Goal: Task Accomplishment & Management: Manage account settings

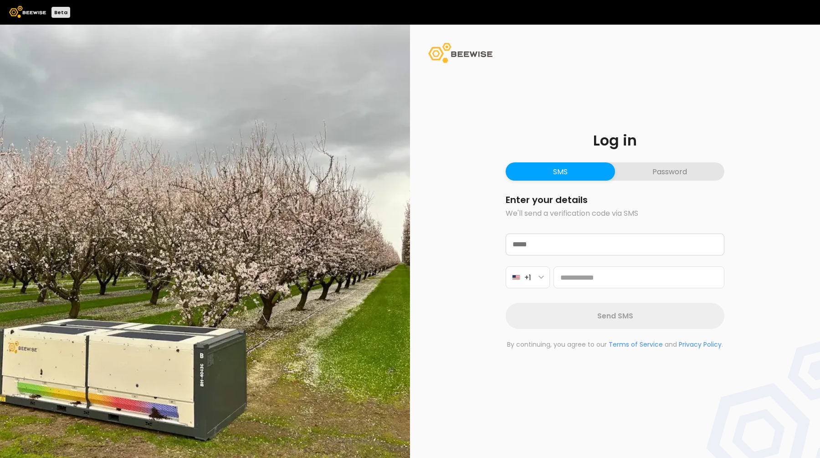
click at [654, 171] on button "Password" at bounding box center [669, 171] width 109 height 18
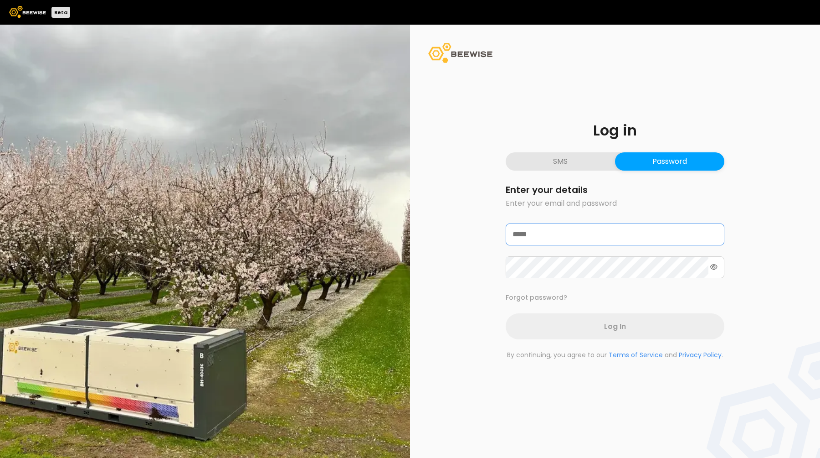
type input "**********"
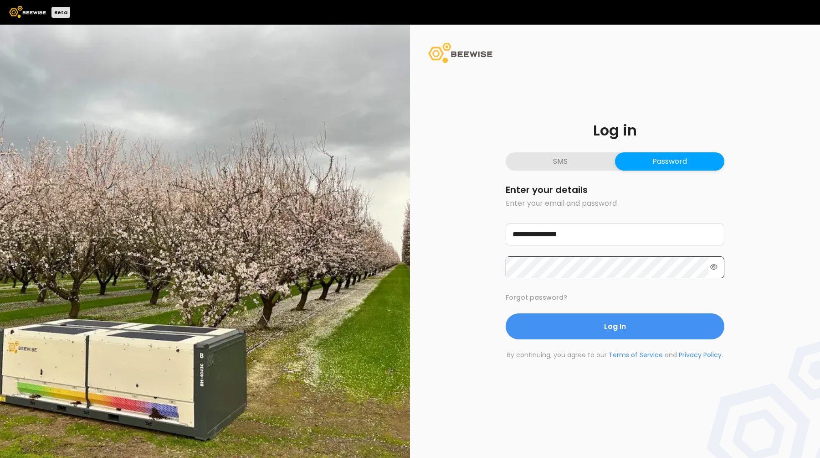
click at [712, 264] on icon at bounding box center [713, 266] width 7 height 6
click at [767, 211] on div "**********" at bounding box center [615, 241] width 410 height 433
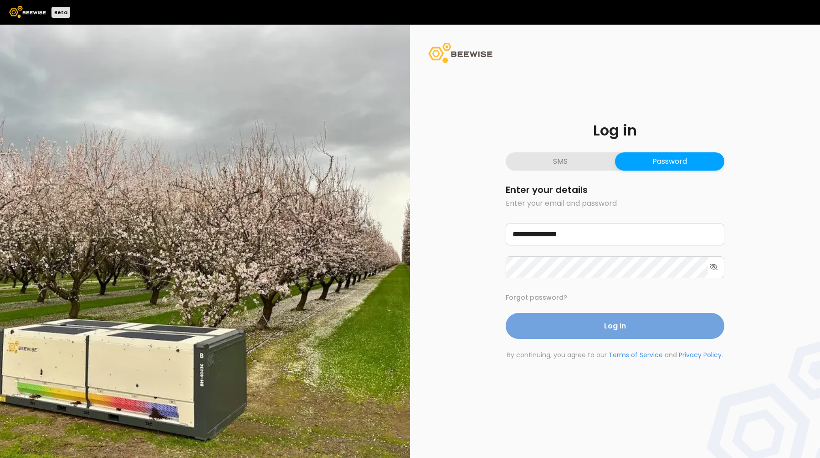
click at [568, 323] on button "Log In" at bounding box center [615, 326] width 219 height 26
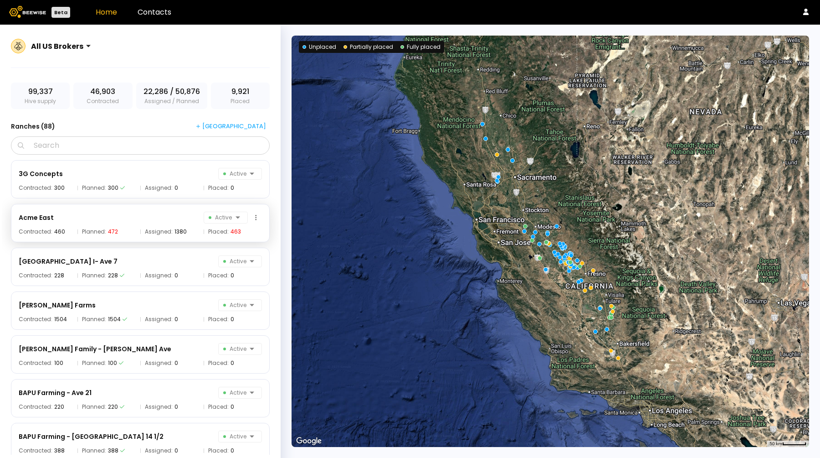
click at [106, 218] on div "Acme East Active" at bounding box center [140, 217] width 243 height 12
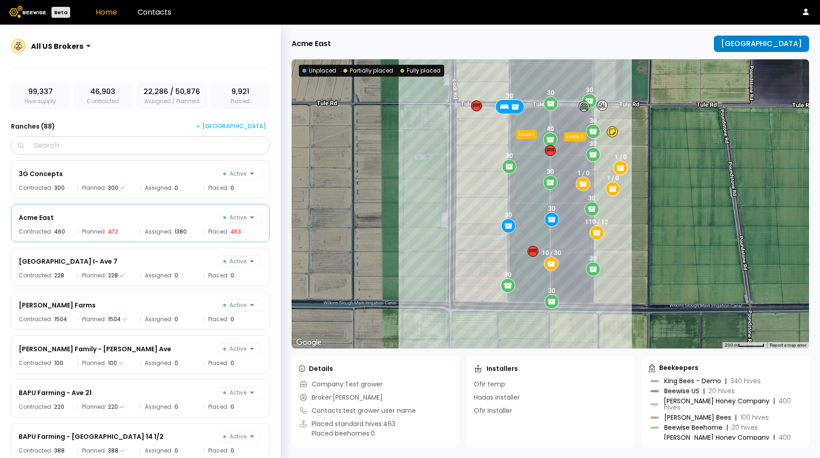
click at [787, 37] on button "[GEOGRAPHIC_DATA]" at bounding box center [761, 44] width 95 height 16
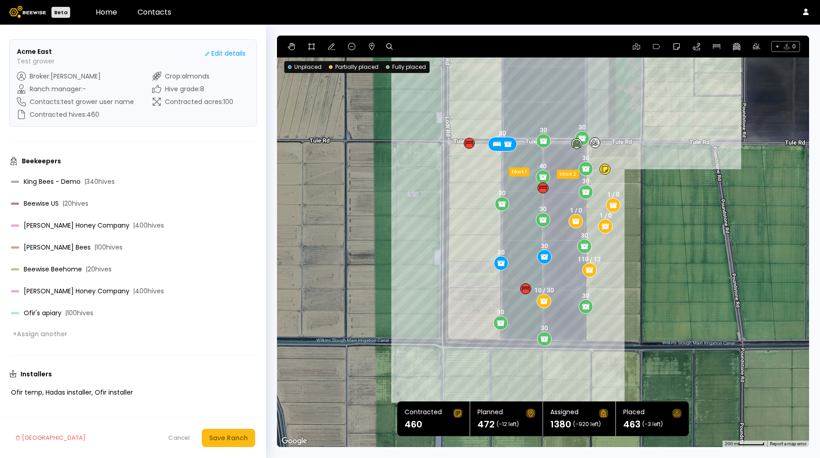
click at [29, 11] on img at bounding box center [27, 12] width 37 height 12
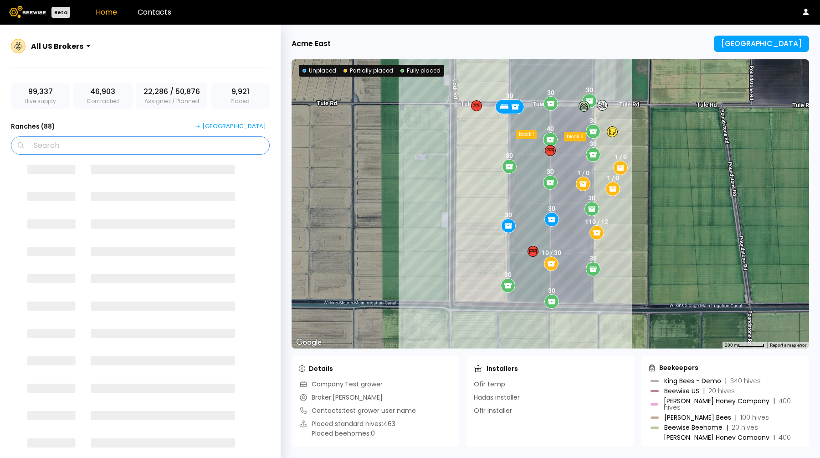
click at [76, 143] on input "Search" at bounding box center [143, 145] width 235 height 17
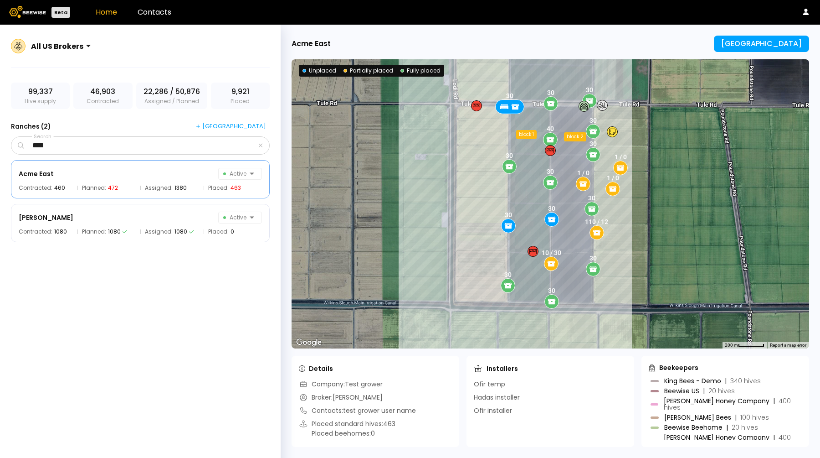
click at [82, 295] on div "Acme East Active Contracted: 460 Planned: 472 Assigned: 1380 Placed: 463 Cashma…" at bounding box center [140, 307] width 277 height 294
drag, startPoint x: 69, startPoint y: 144, endPoint x: 0, endPoint y: 138, distance: 69.1
click at [0, 138] on div "All US Brokers 99,337 Hive supply 46,903 Contracted 22,286 / 50,876 Assigned / …" at bounding box center [140, 252] width 281 height 455
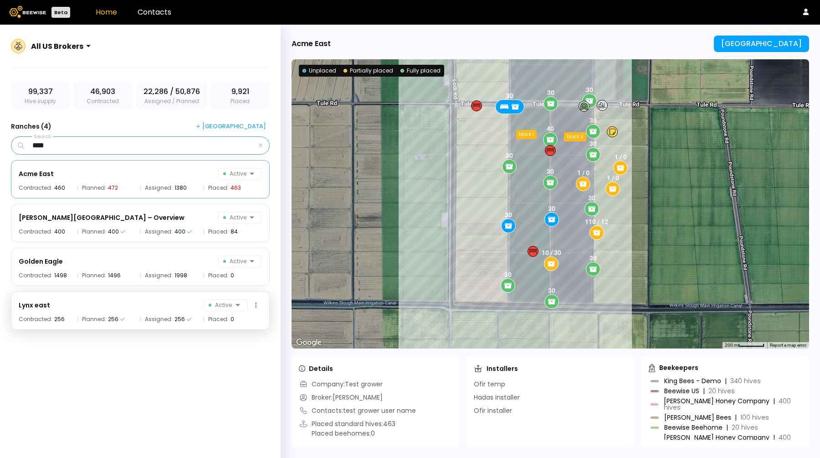
type input "****"
click at [124, 298] on div "Lynx east Active Contracted: 256 Planned: 256 Assigned: 256 Placed: 0" at bounding box center [140, 310] width 259 height 38
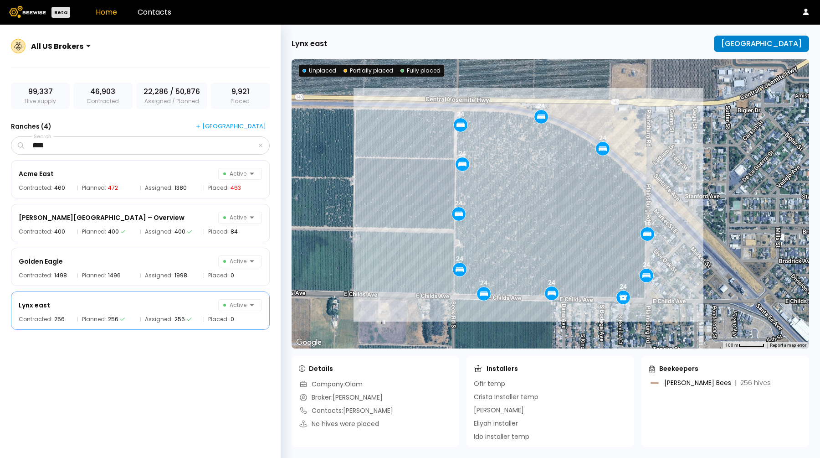
click at [757, 46] on div "[GEOGRAPHIC_DATA]" at bounding box center [761, 44] width 81 height 8
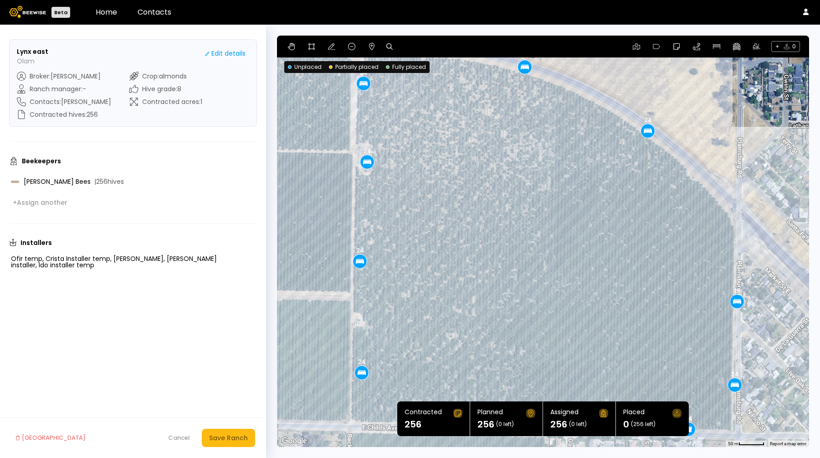
click at [728, 97] on div "24 24 24 24 24 24 16 24 24 24 24" at bounding box center [543, 241] width 532 height 411
click at [370, 47] on icon at bounding box center [371, 46] width 7 height 7
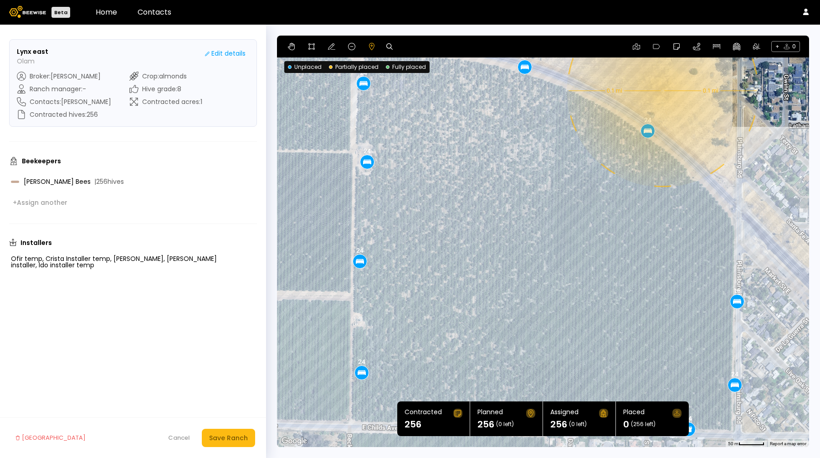
click at [691, 90] on div "24 24 24 24 24 24 16 24 24 24 24 0.1 mi 0.1 mi" at bounding box center [543, 241] width 532 height 411
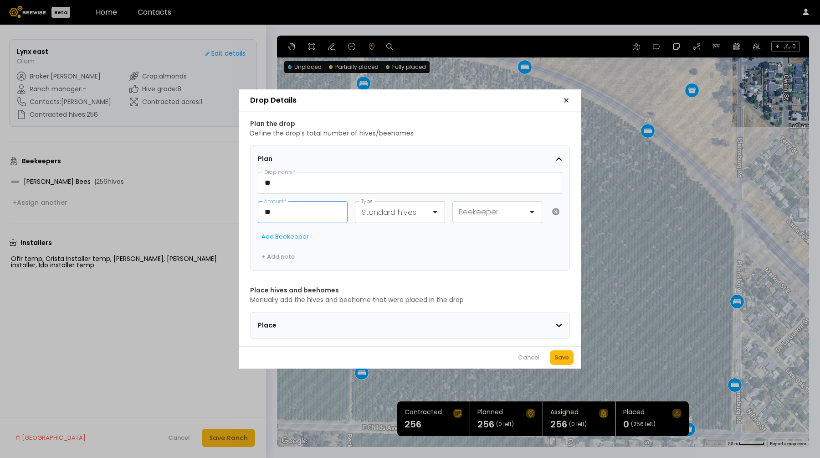
drag, startPoint x: 300, startPoint y: 205, endPoint x: 188, endPoint y: 205, distance: 112.6
click at [188, 205] on div "Drop Details Plan the drop Define the drop’s total number of hives/beehomes Pla…" at bounding box center [410, 229] width 820 height 458
type input "**"
click at [561, 361] on div "Save" at bounding box center [562, 357] width 15 height 9
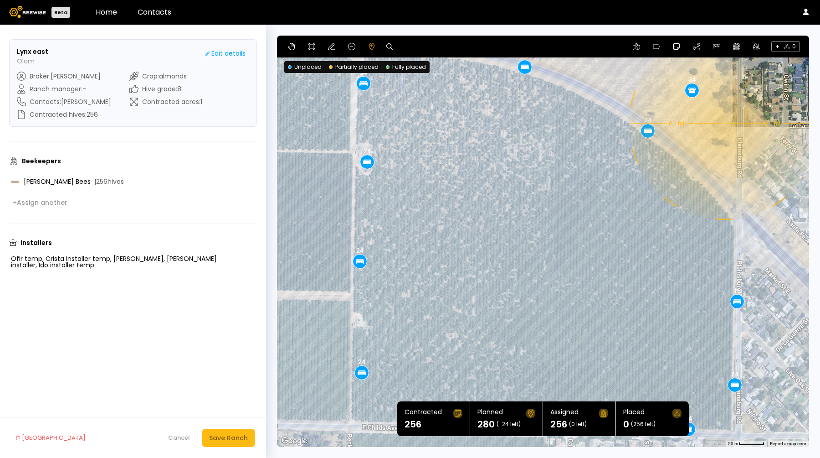
click at [724, 124] on div "24 24 24 24 24 24 16 24 24 24 24 0.1 mi 0.1 mi 24" at bounding box center [543, 241] width 532 height 411
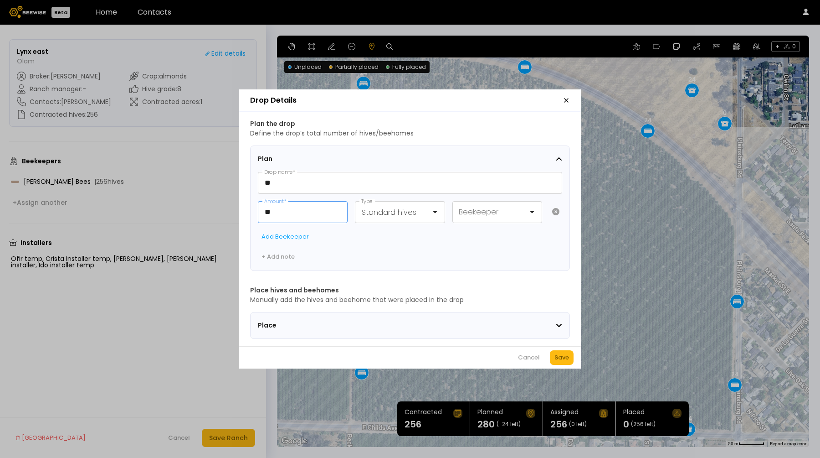
drag, startPoint x: 279, startPoint y: 212, endPoint x: 247, endPoint y: 210, distance: 32.0
click at [248, 210] on div "Plan the drop Define the drop’s total number of hives/beehomes Plan ** Drop nam…" at bounding box center [410, 229] width 342 height 234
click at [564, 92] on header "Drop Details" at bounding box center [410, 100] width 342 height 22
click at [567, 97] on icon "button" at bounding box center [566, 100] width 7 height 7
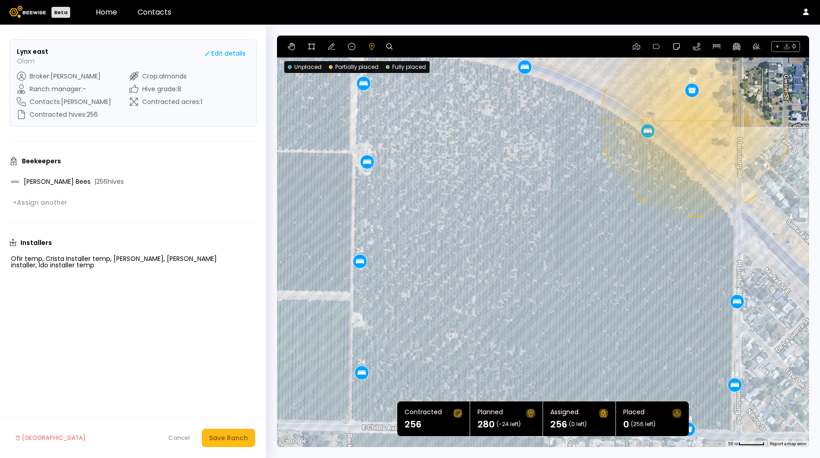
click at [695, 121] on div "24 24 24 24 24 24 16 24 24 24 24 0.1 mi 0.1 mi 24" at bounding box center [543, 241] width 532 height 411
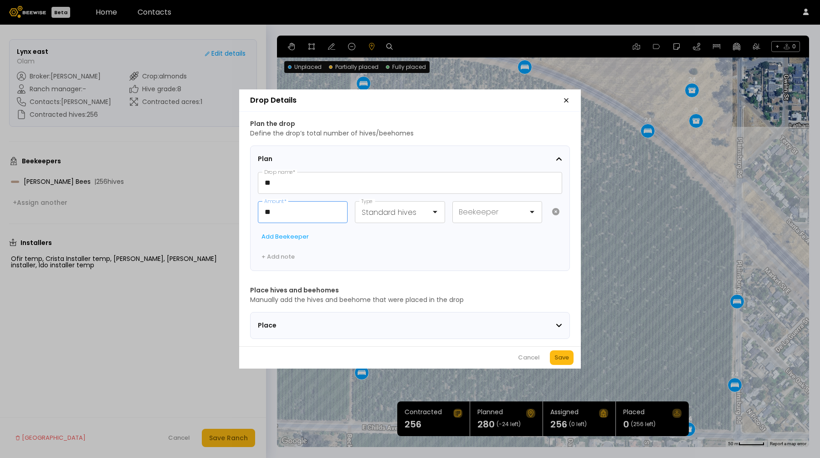
drag, startPoint x: 284, startPoint y: 206, endPoint x: 140, endPoint y: 161, distance: 150.2
click at [146, 163] on div "Drop Details Plan the drop Define the drop’s total number of hives/beehomes Pla…" at bounding box center [410, 229] width 820 height 458
type input "**"
click at [564, 360] on div "Save" at bounding box center [562, 357] width 15 height 9
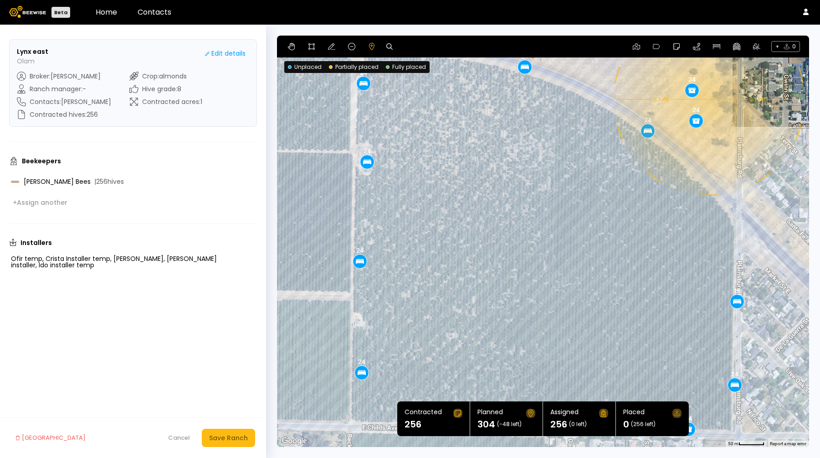
click at [703, 137] on div "24 24 24 24 24 24 16 24 24 24 24 0.1 mi 0.1 mi 24 24" at bounding box center [543, 241] width 532 height 411
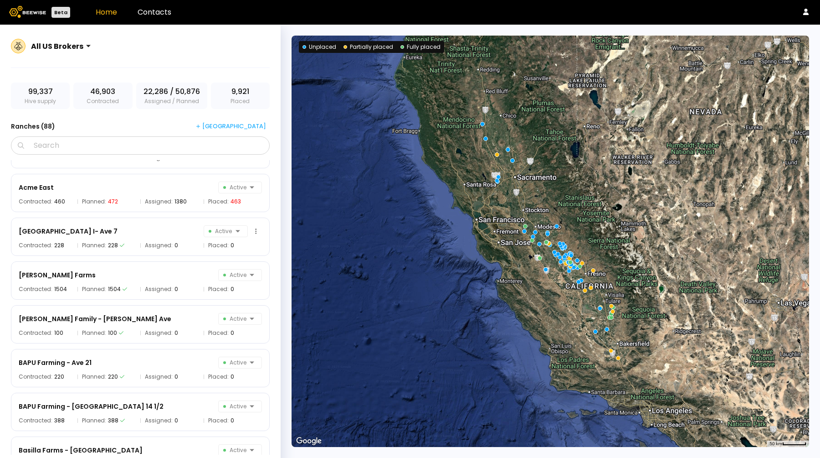
scroll to position [33, 0]
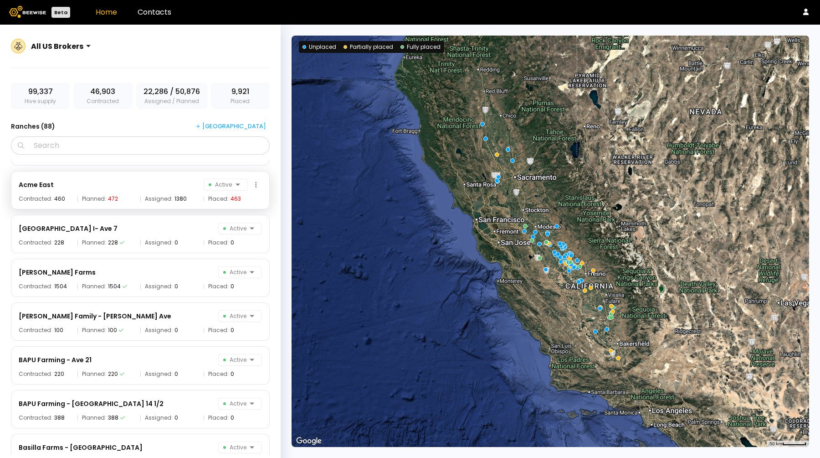
click at [132, 189] on div "Acme East Active" at bounding box center [140, 185] width 243 height 12
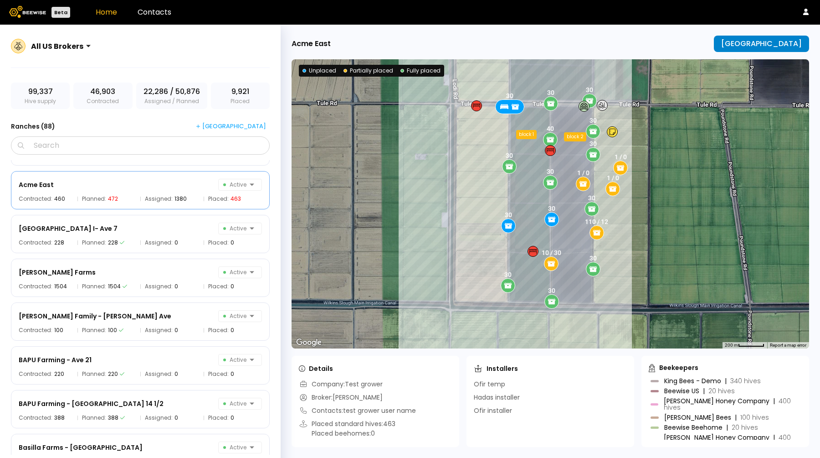
click at [761, 40] on div "[GEOGRAPHIC_DATA]" at bounding box center [761, 44] width 81 height 8
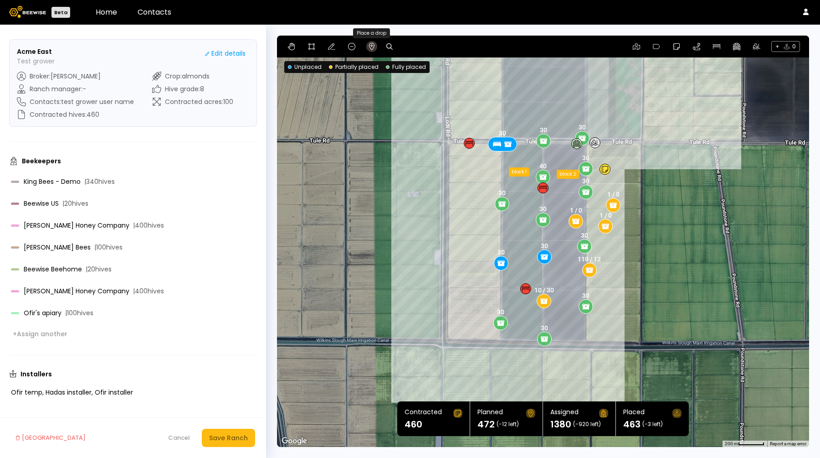
click at [369, 46] on icon at bounding box center [371, 46] width 7 height 7
click at [350, 126] on div "30 1 / 0 10 / 30 30 30 30 30 30 40 1 / 0 30 30 30 1 / 0 30 30 110 / 12 30 30 bl…" at bounding box center [543, 241] width 532 height 411
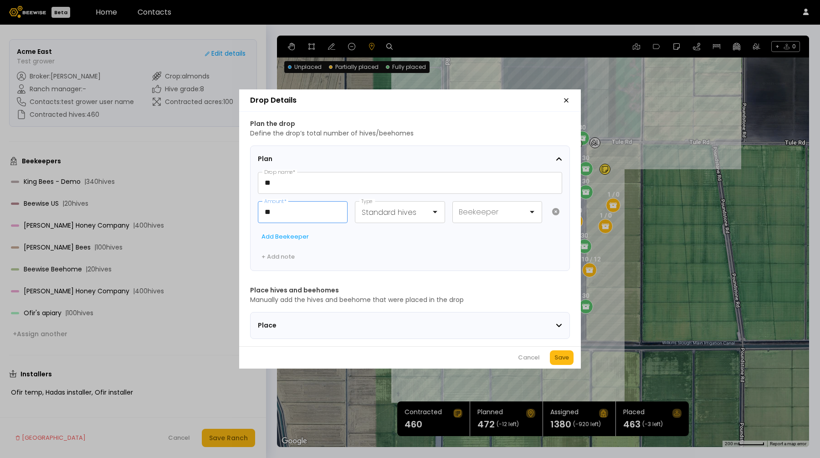
drag, startPoint x: 295, startPoint y: 208, endPoint x: 226, endPoint y: 205, distance: 68.9
click at [226, 205] on div "Drop Details Plan the drop Define the drop’s total number of hives/beehomes Pla…" at bounding box center [410, 229] width 820 height 458
type input "**"
click at [557, 360] on div "Save" at bounding box center [562, 357] width 15 height 9
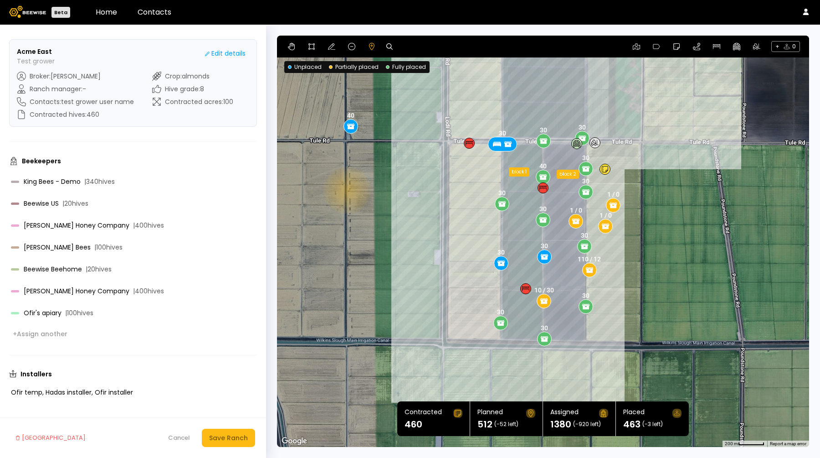
click at [346, 190] on div "30 1 / 0 10 / 30 30 30 30 30 30 40 1 / 0 30 30 30 1 / 0 30 30 110 / 12 30 30 bl…" at bounding box center [543, 241] width 532 height 411
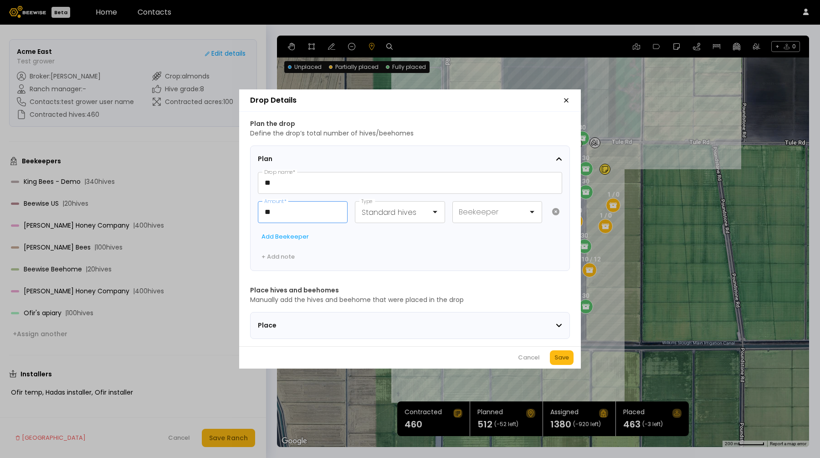
drag, startPoint x: 293, startPoint y: 206, endPoint x: 207, endPoint y: 199, distance: 86.4
click at [207, 199] on div "Drop Details Plan the drop Define the drop’s total number of hives/beehomes Pla…" at bounding box center [410, 229] width 820 height 458
type input "**"
click at [574, 359] on div "Cancel Save" at bounding box center [410, 357] width 342 height 22
click at [563, 359] on div "Save" at bounding box center [562, 357] width 15 height 9
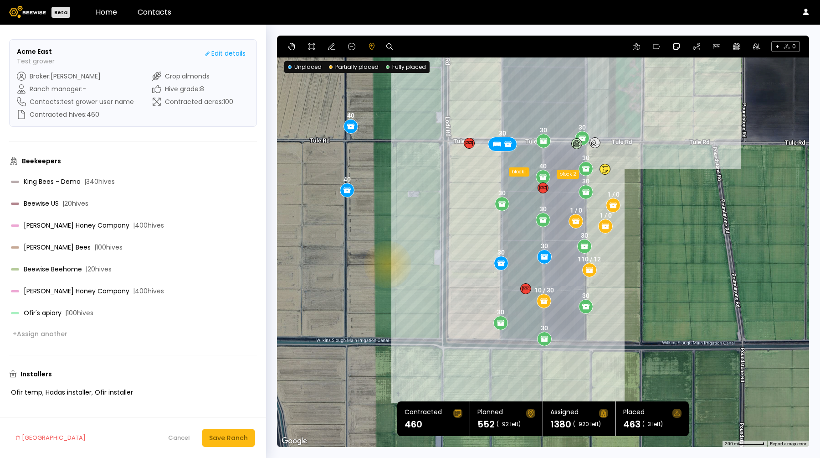
click at [359, 252] on div "30 1 / 0 10 / 30 30 30 30 30 30 40 1 / 0 30 30 30 1 / 0 30 30 110 / 12 30 30 bl…" at bounding box center [543, 241] width 532 height 411
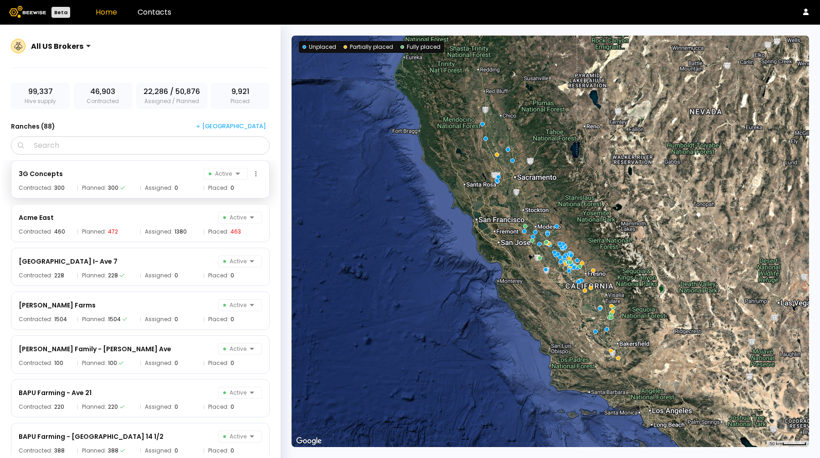
click at [96, 169] on div "3G Concepts Active" at bounding box center [140, 174] width 243 height 12
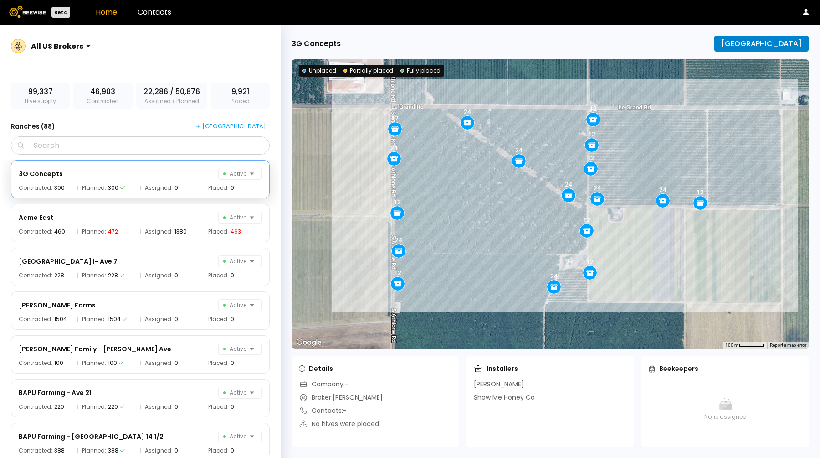
click at [769, 45] on div "[GEOGRAPHIC_DATA]" at bounding box center [761, 44] width 81 height 8
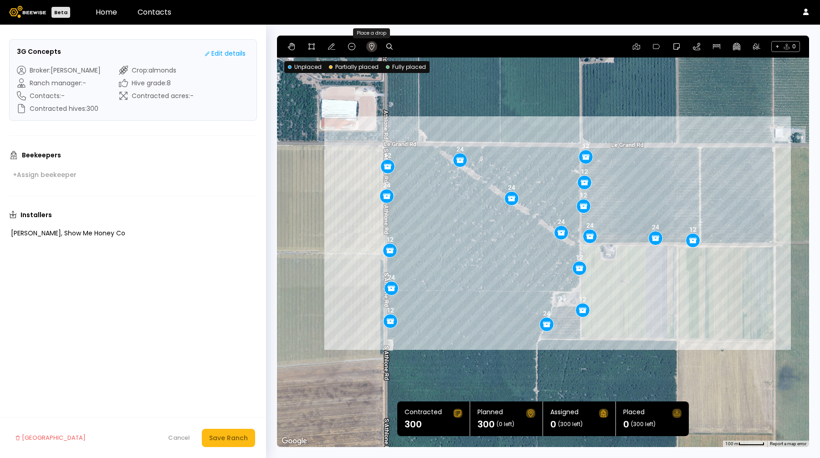
click at [369, 51] on button at bounding box center [371, 46] width 11 height 11
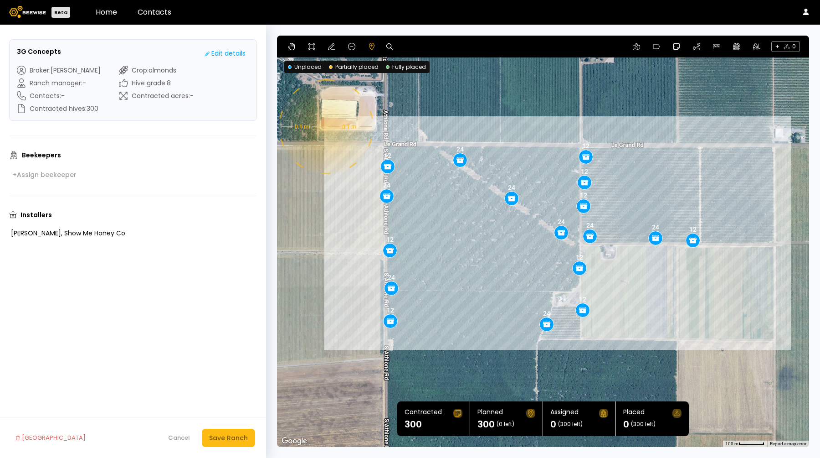
click at [325, 127] on div "12 24 12 24 12 12 24 24 24 12 24 12 12 24 12 12 24 0.1 mi 0.1 mi" at bounding box center [543, 241] width 532 height 411
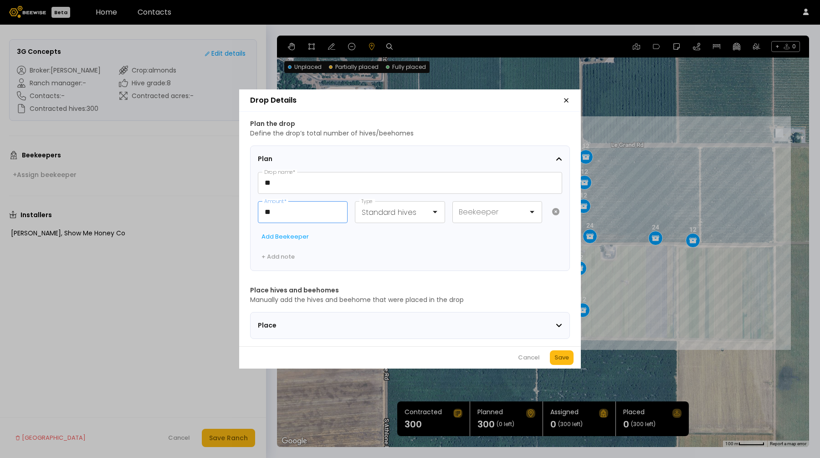
click at [279, 208] on input "**" at bounding box center [302, 211] width 89 height 21
type input "**"
click at [559, 360] on div "Save" at bounding box center [562, 357] width 15 height 9
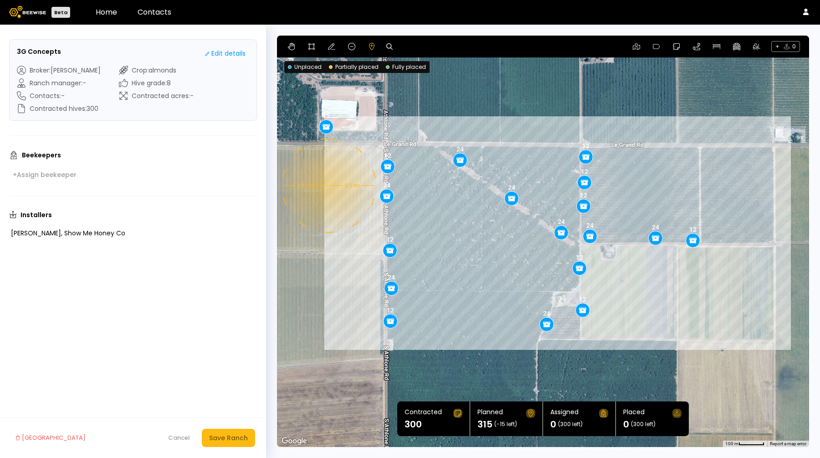
click at [328, 185] on div "12 24 12 24 12 12 24 24 24 12 24 12 12 24 12 12 24 0.1 mi 0.1 mi 15" at bounding box center [543, 241] width 532 height 411
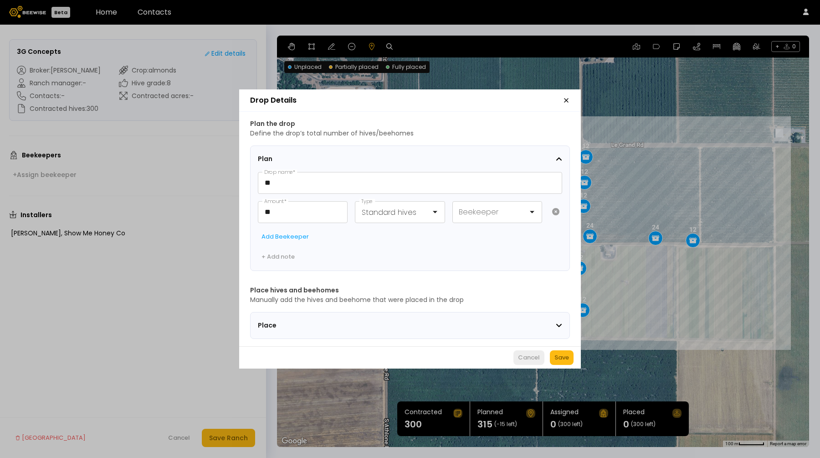
click at [529, 360] on div "Cancel" at bounding box center [529, 357] width 22 height 9
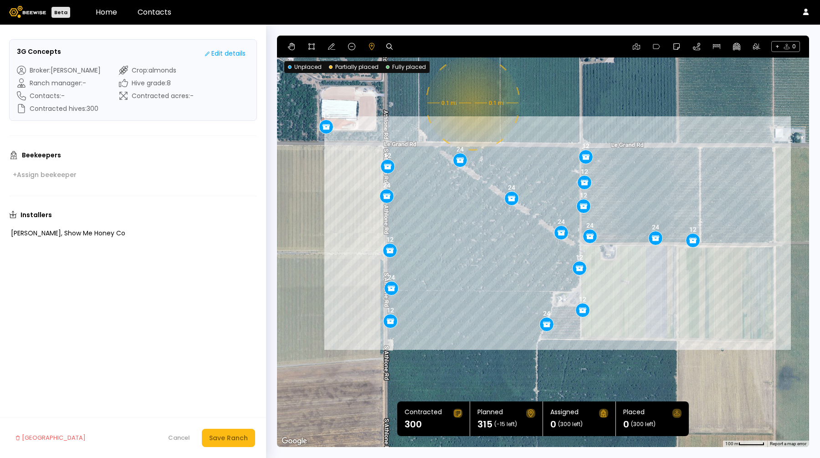
click at [472, 103] on div "12 24 12 24 12 12 24 24 24 12 24 12 12 24 12 12 24 0.1 mi 0.1 mi 15" at bounding box center [543, 241] width 532 height 411
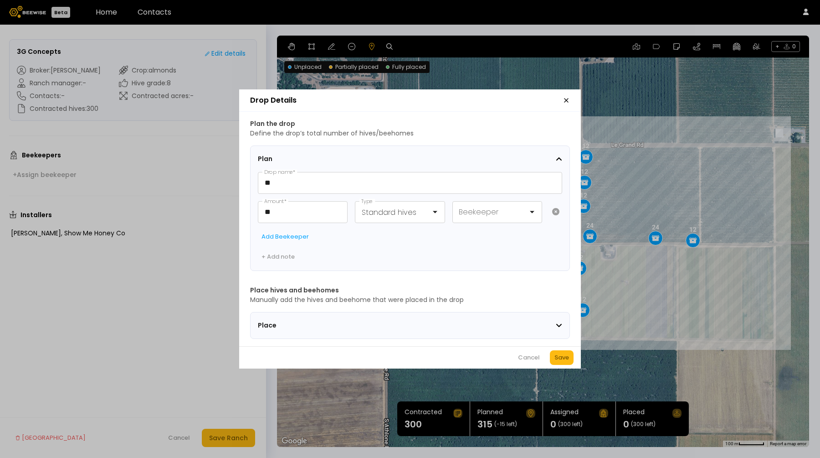
click at [562, 98] on header "Drop Details" at bounding box center [410, 100] width 342 height 22
click at [564, 98] on icon "button" at bounding box center [566, 100] width 7 height 7
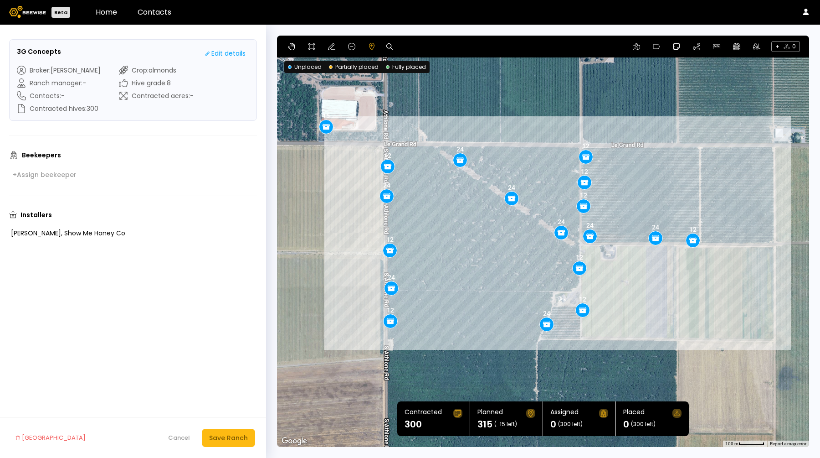
click at [798, 15] on header "Beta Home Contacts" at bounding box center [410, 12] width 820 height 25
click at [808, 13] on icon at bounding box center [805, 12] width 5 height 6
click at [778, 34] on div "Log out" at bounding box center [767, 29] width 41 height 17
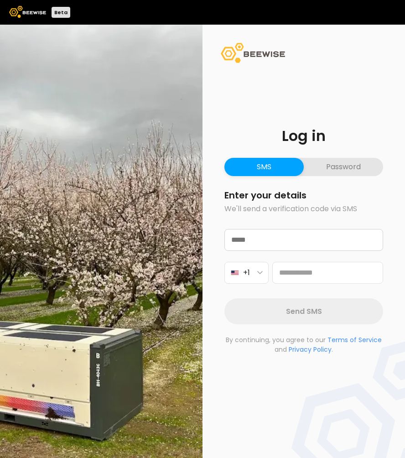
click at [341, 164] on button "Password" at bounding box center [343, 167] width 79 height 18
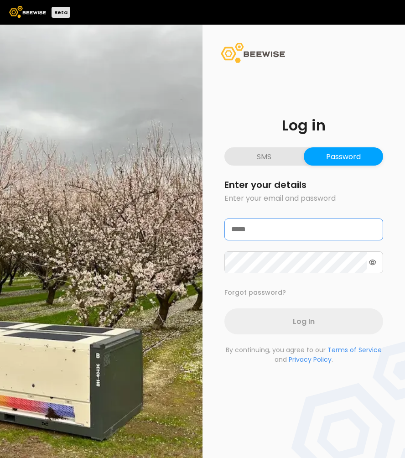
type input "**********"
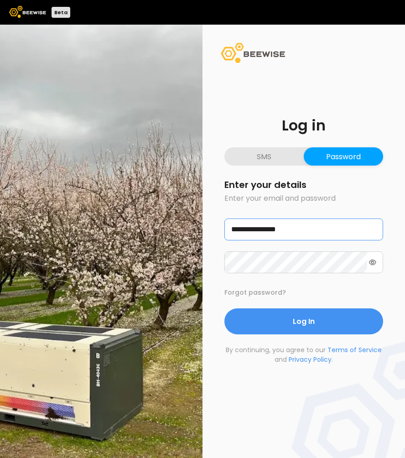
click at [270, 223] on input "**********" at bounding box center [304, 229] width 158 height 21
click at [344, 202] on p "Enter your email and password" at bounding box center [303, 198] width 159 height 11
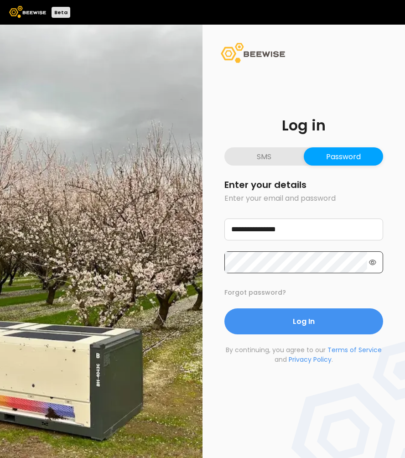
click at [369, 260] on icon at bounding box center [372, 262] width 7 height 6
click at [169, 264] on div "**********" at bounding box center [202, 241] width 405 height 433
click at [212, 248] on div "**********" at bounding box center [303, 241] width 202 height 290
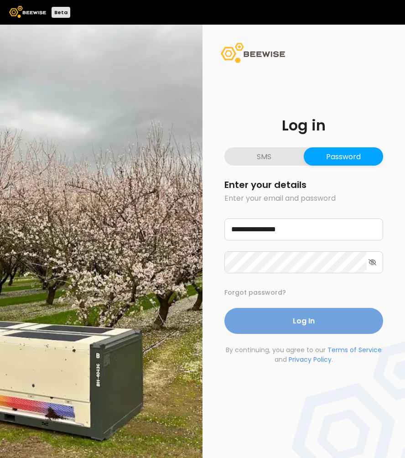
click at [312, 324] on span "Log In" at bounding box center [304, 320] width 22 height 11
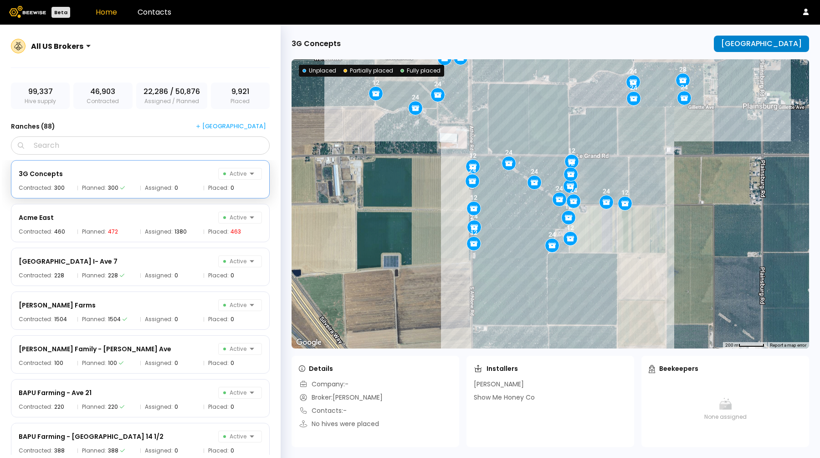
click at [757, 45] on div "[GEOGRAPHIC_DATA]" at bounding box center [761, 44] width 81 height 8
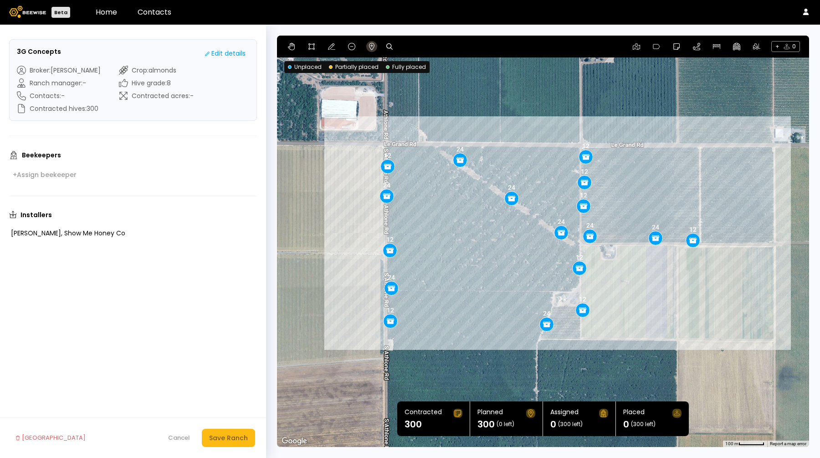
click at [367, 46] on button at bounding box center [371, 46] width 11 height 11
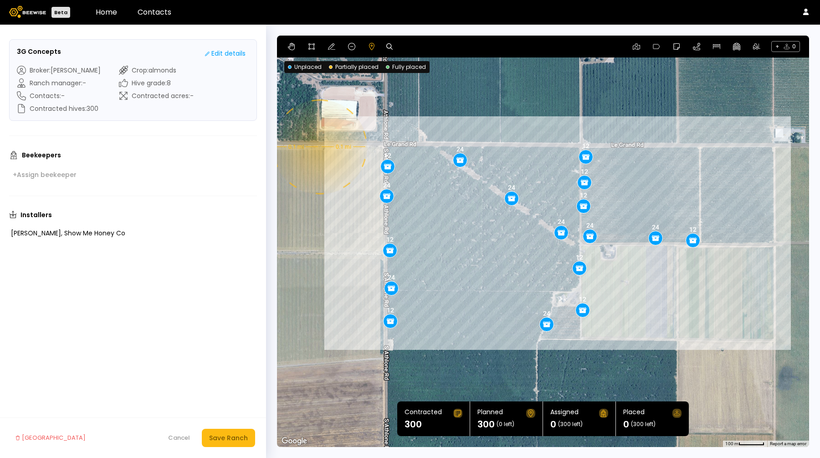
click at [319, 147] on div "12 24 12 24 12 12 24 24 24 12 24 12 12 24 12 12 24 0.1 mi 0.1 mi" at bounding box center [543, 241] width 532 height 411
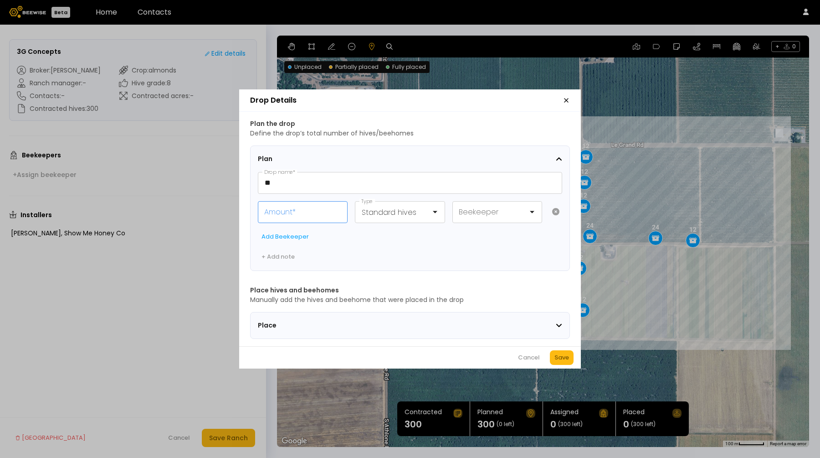
click at [304, 214] on input "Amount *" at bounding box center [302, 211] width 89 height 21
type input "*"
click at [562, 360] on div "Save" at bounding box center [562, 357] width 15 height 9
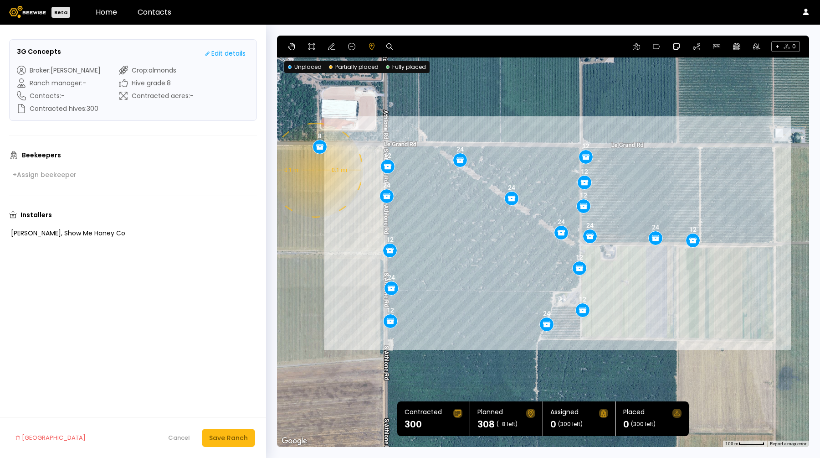
click at [323, 181] on div "12 24 12 24 12 12 24 24 24 12 24 12 12 24 12 12 24 0.1 mi 0.1 mi 8" at bounding box center [543, 241] width 532 height 411
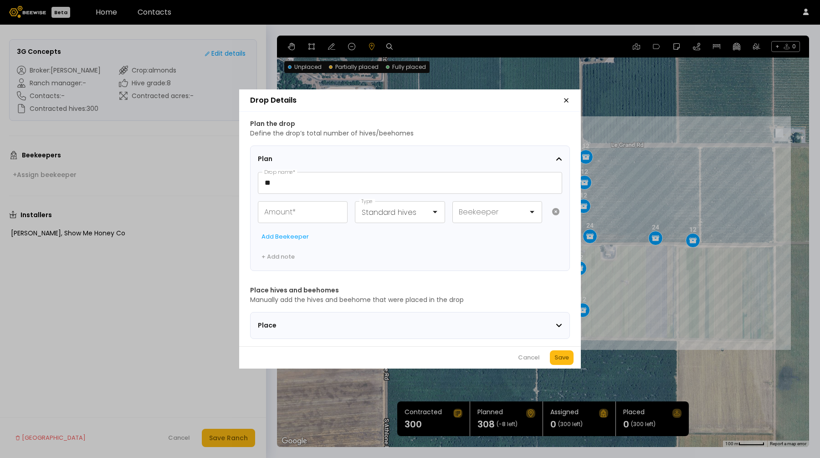
click at [565, 100] on icon "button" at bounding box center [566, 100] width 7 height 7
